Goal: Transaction & Acquisition: Subscribe to service/newsletter

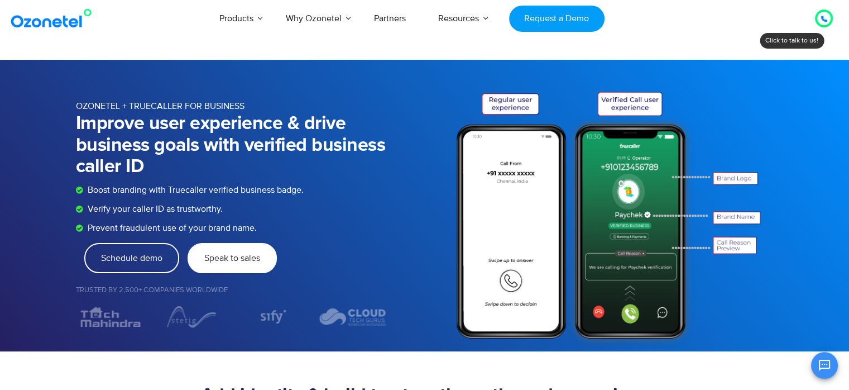
click at [236, 251] on link "Speak to sales" at bounding box center [232, 258] width 89 height 30
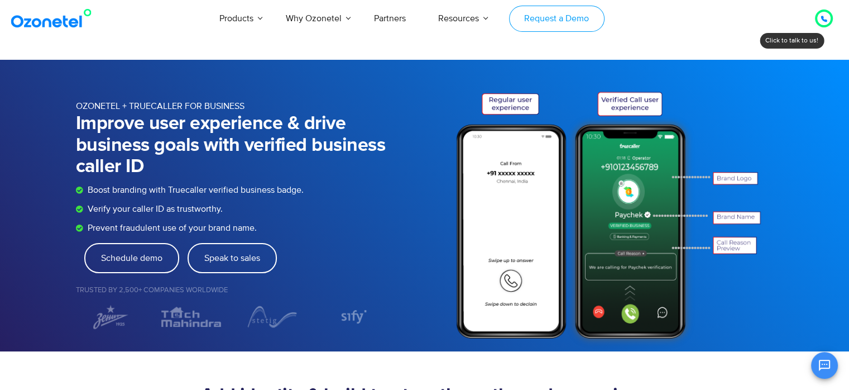
click at [563, 20] on link "Request a Demo" at bounding box center [556, 19] width 95 height 26
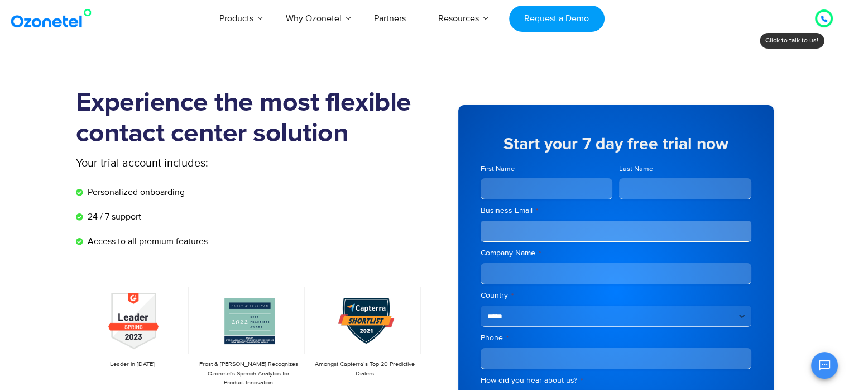
click at [823, 20] on icon at bounding box center [824, 19] width 6 height 6
